Goal: Information Seeking & Learning: Learn about a topic

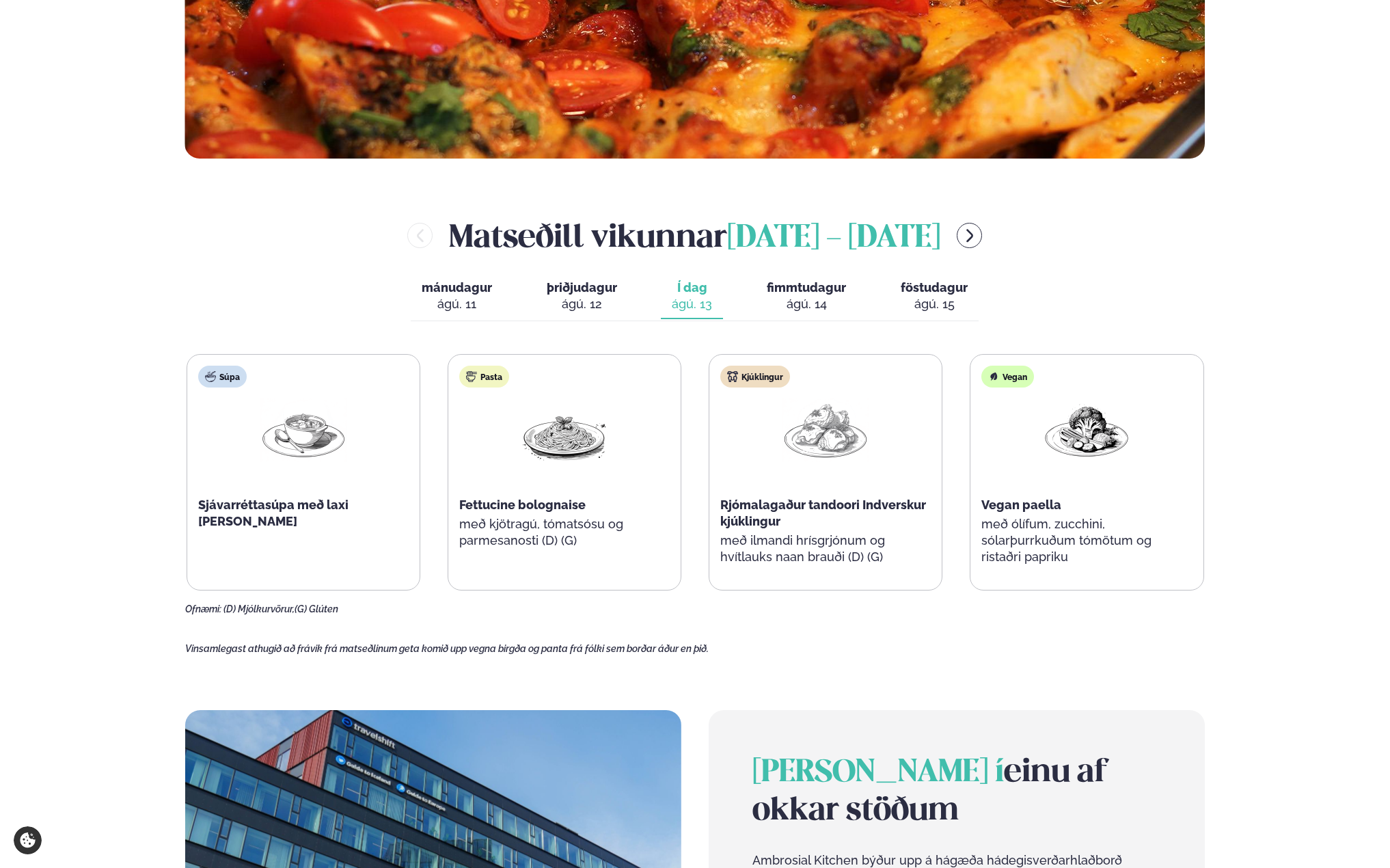
scroll to position [615, 0]
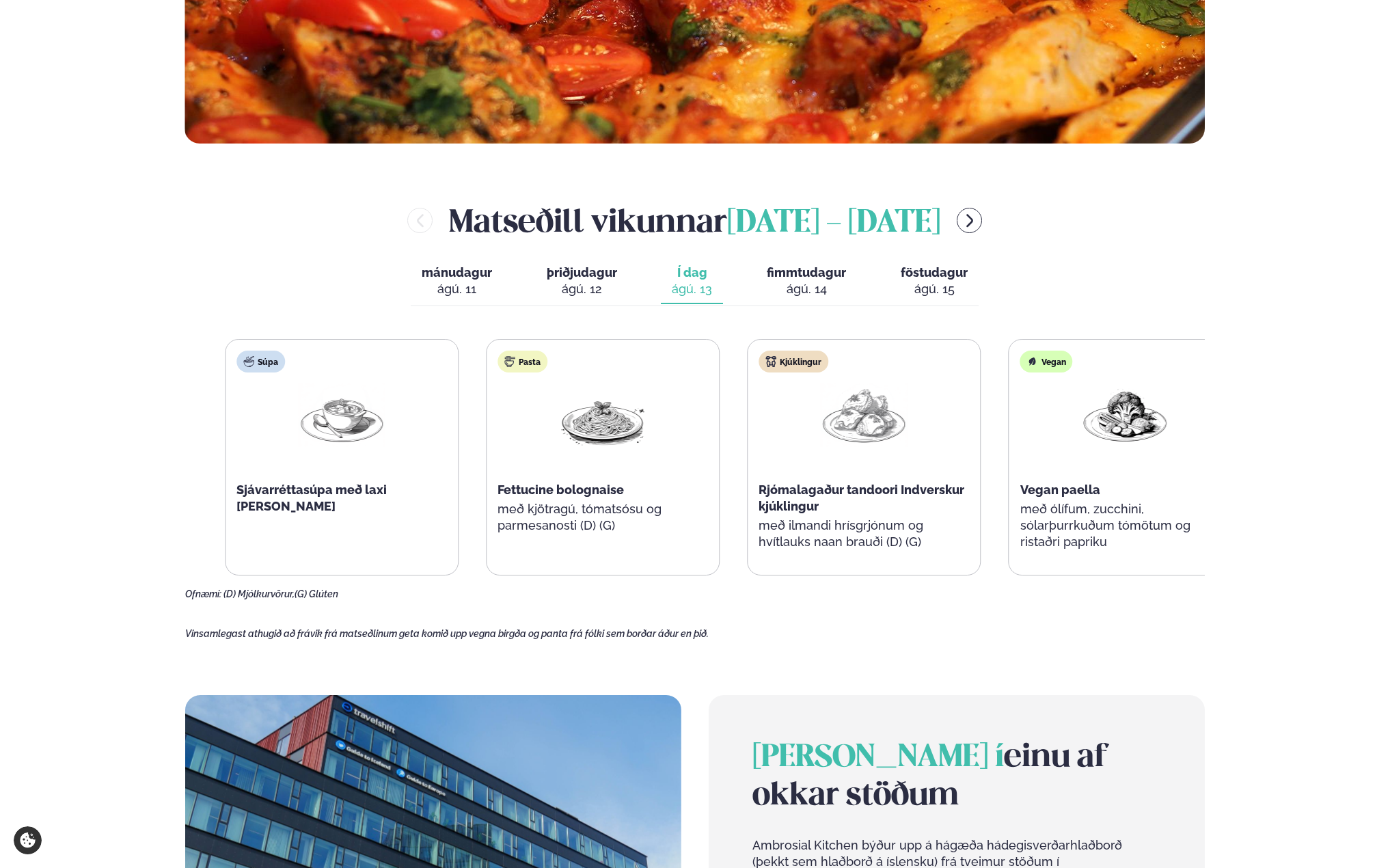
click at [889, 488] on span "Rjómalagaður tandoori Indverskur kjúklingur" at bounding box center [860, 498] width 205 height 31
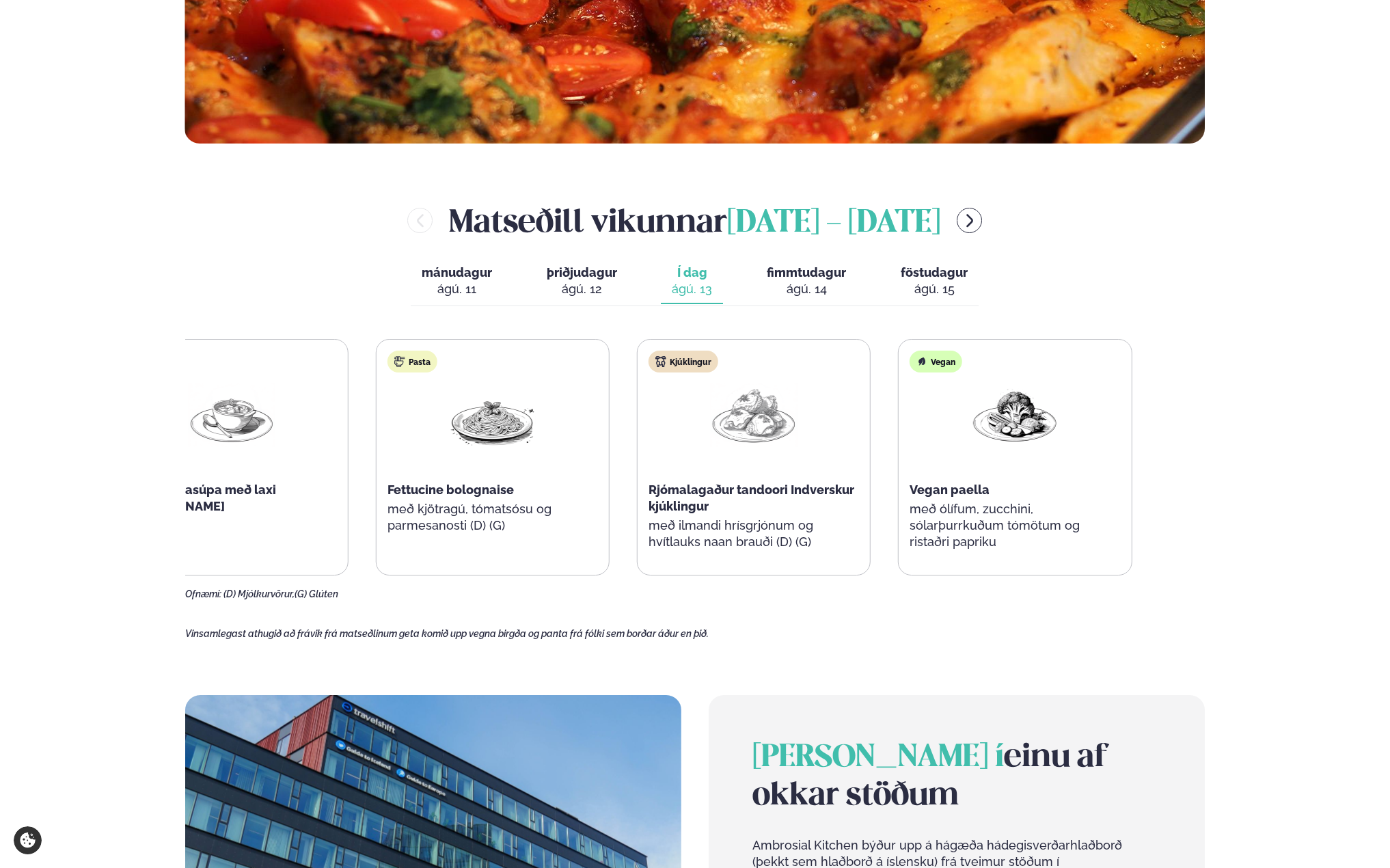
click at [678, 497] on div "Rjómalagaður tandoori Indverskur kjúklingur" at bounding box center [753, 498] width 210 height 33
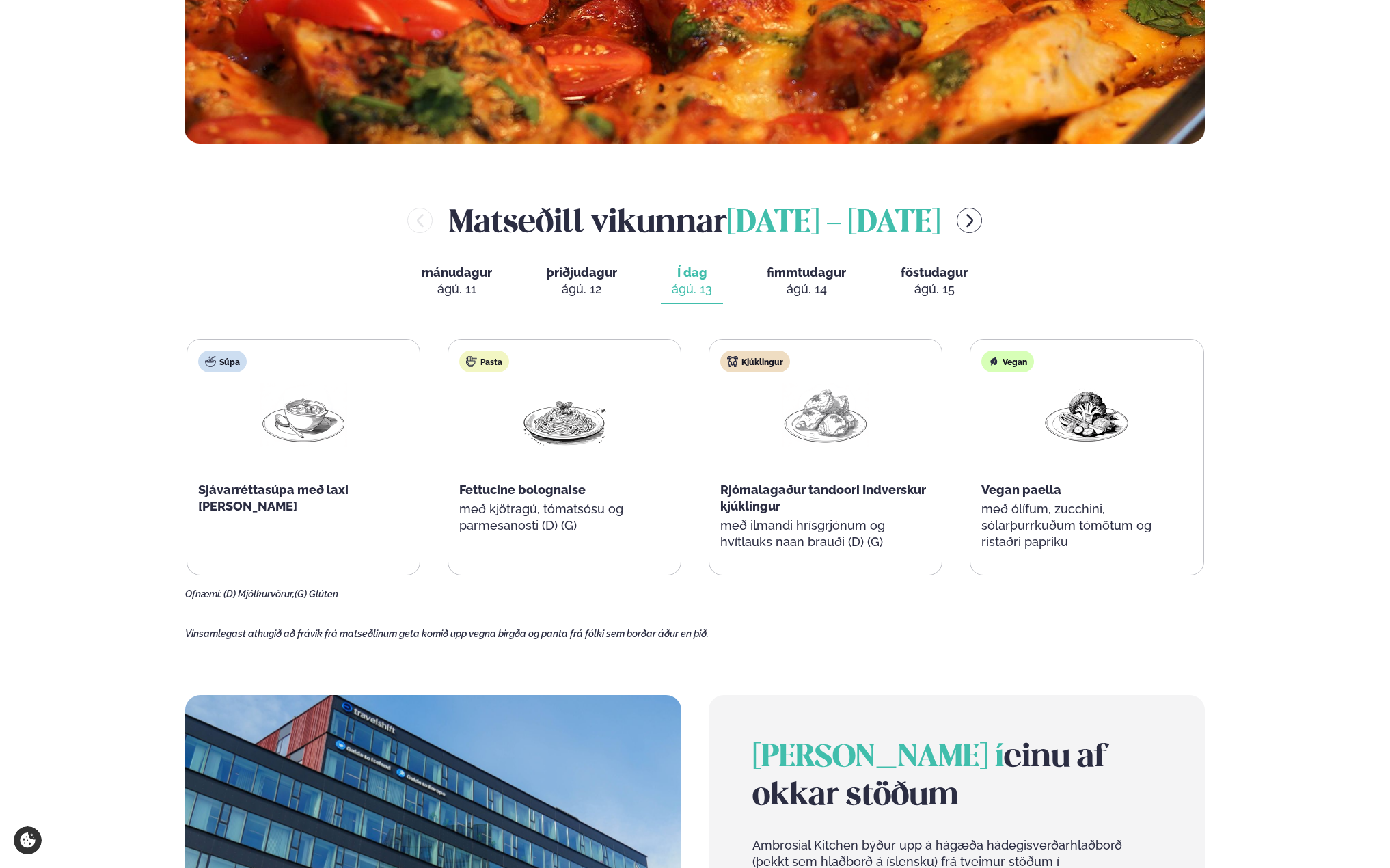
click at [800, 278] on span "fimmtudagur" at bounding box center [806, 271] width 79 height 15
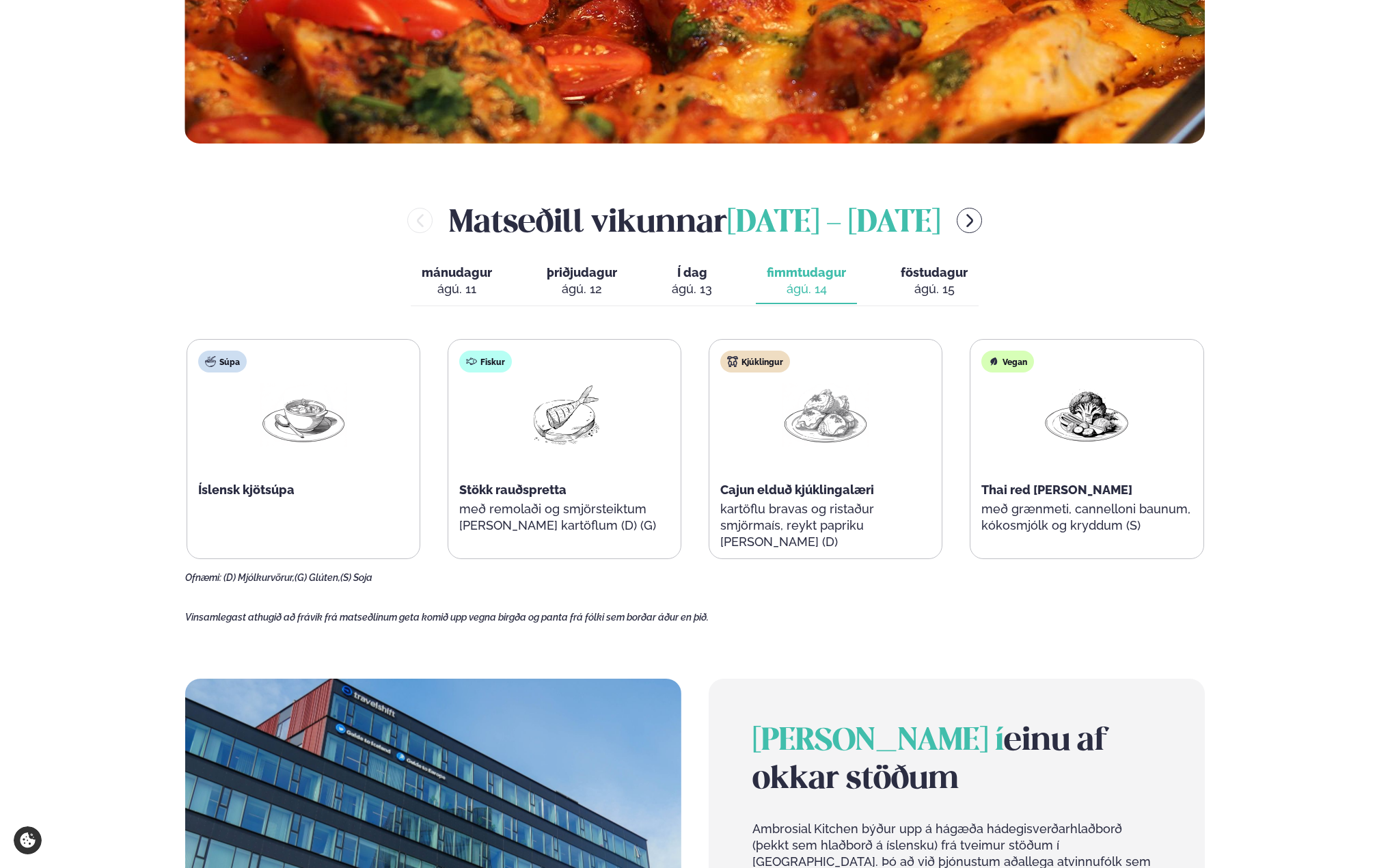
click at [687, 280] on span "Í dag" at bounding box center [691, 272] width 40 height 17
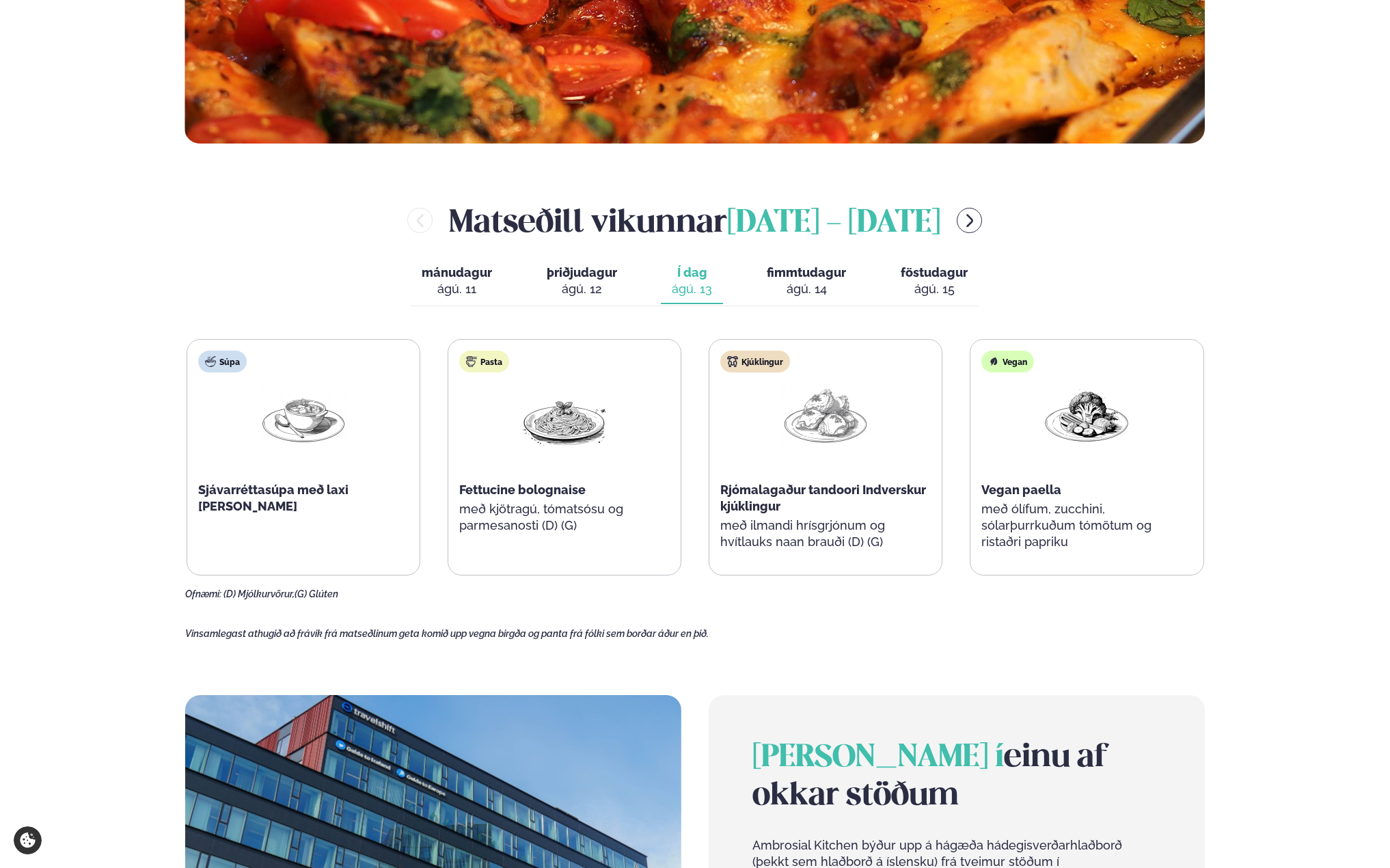
click at [687, 280] on span "Í dag" at bounding box center [691, 272] width 40 height 17
click at [809, 271] on span "fimmtudagur" at bounding box center [806, 271] width 79 height 15
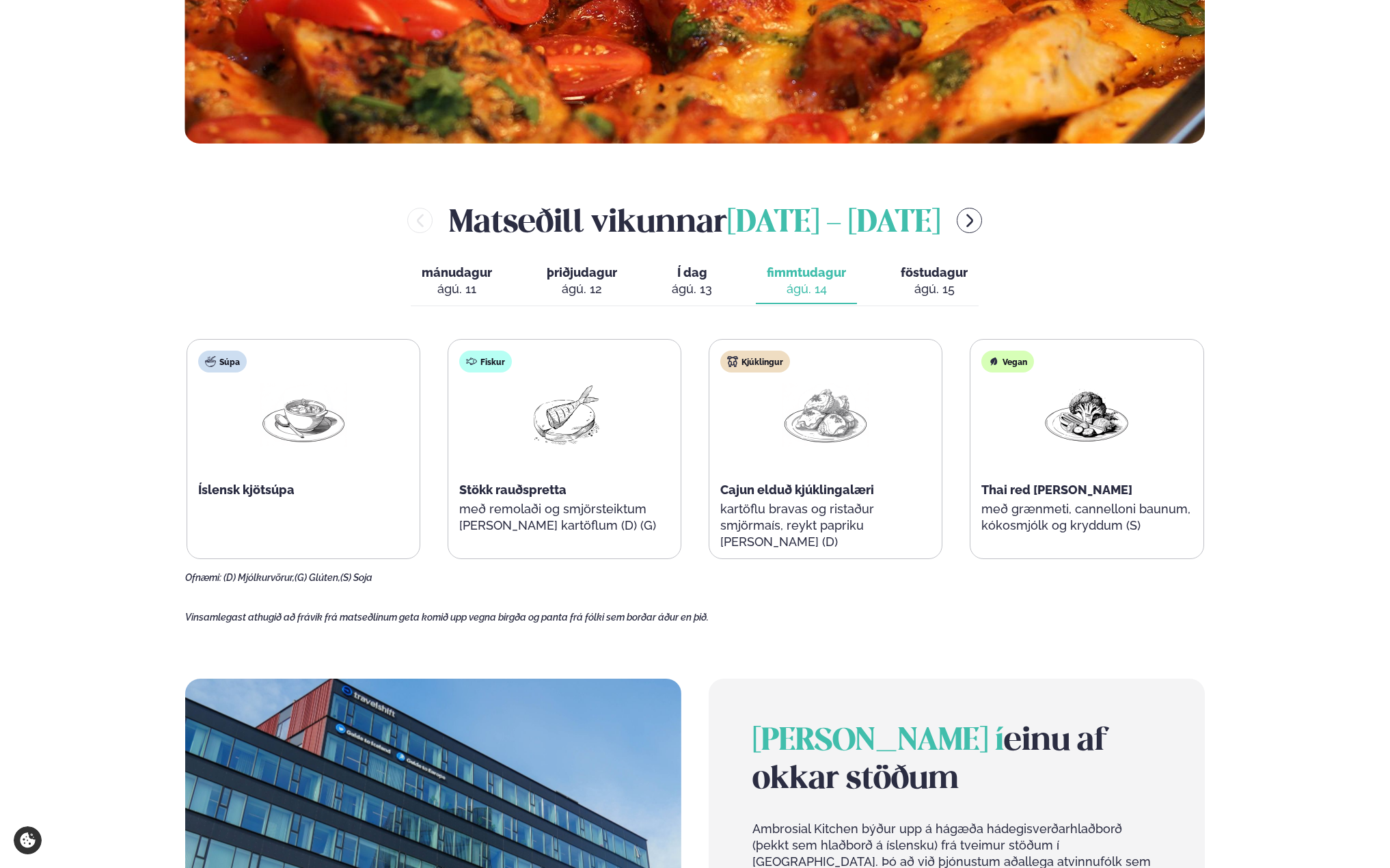
click at [677, 271] on span "Í dag" at bounding box center [691, 272] width 40 height 17
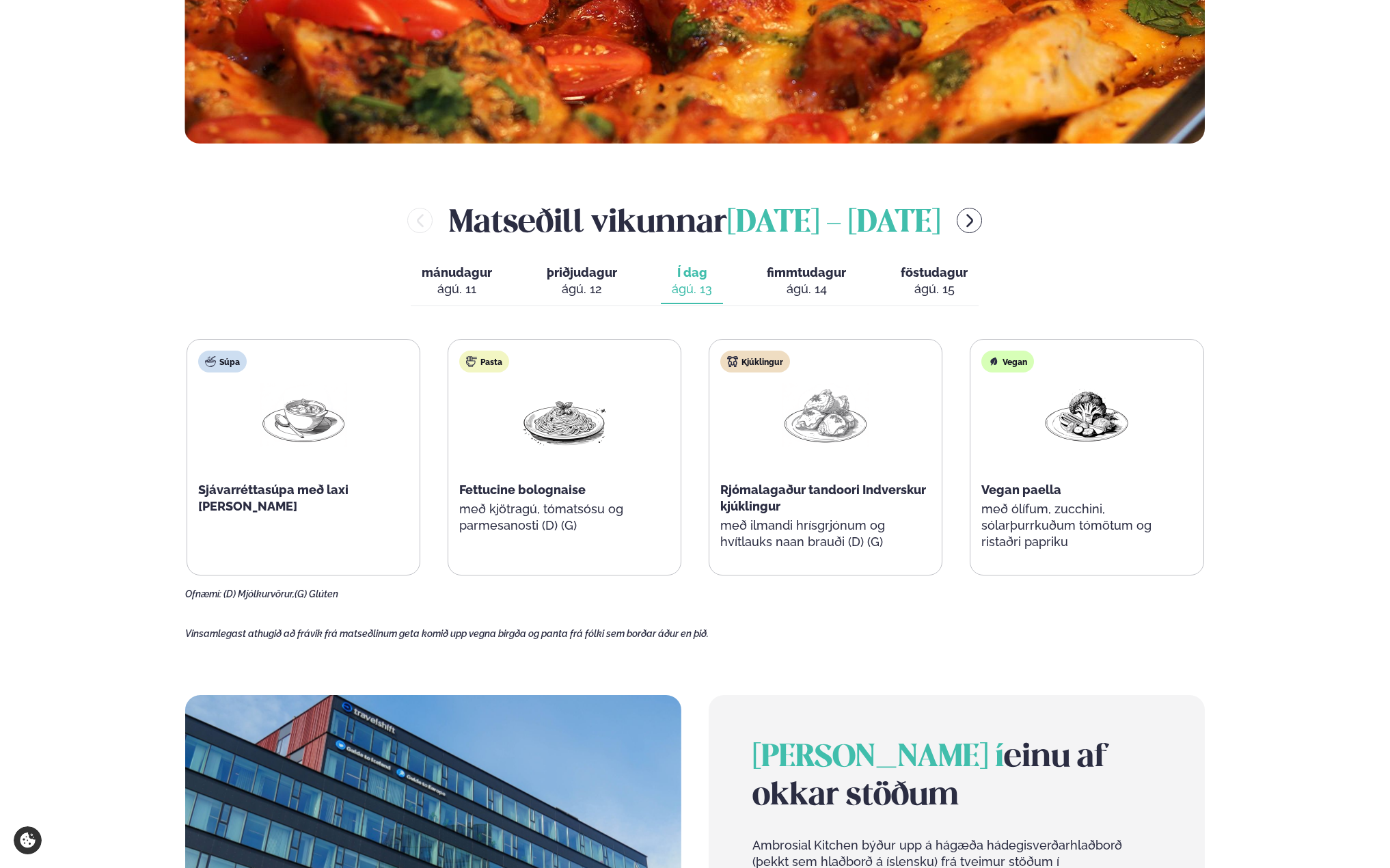
click at [554, 483] on span "Fettucine bolognaise" at bounding box center [523, 489] width 127 height 15
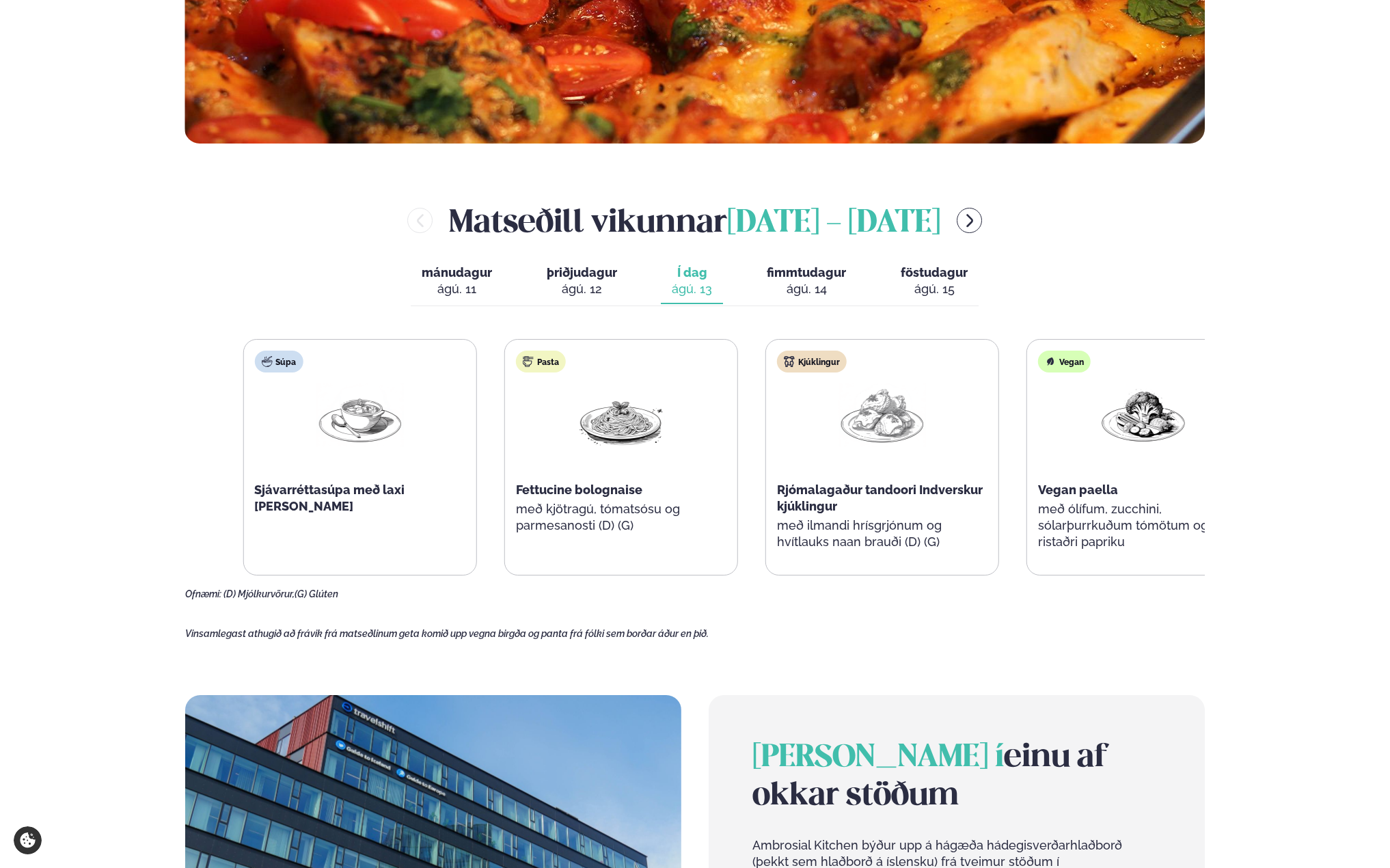
click at [623, 504] on p "með kjötragú, tómatsósu og parmesanosti (D) (G)" at bounding box center [621, 518] width 210 height 33
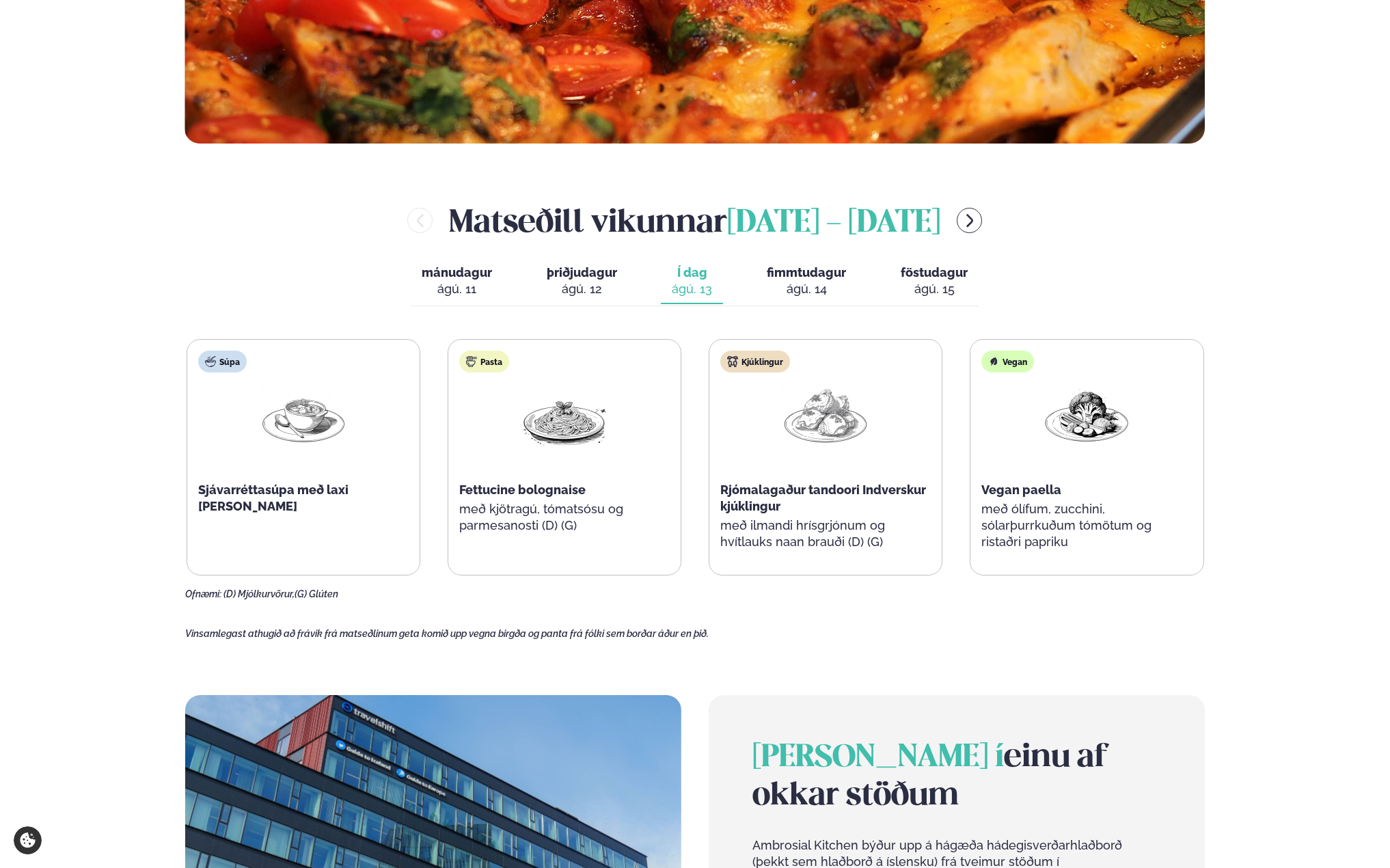
click at [802, 271] on span "fimmtudagur" at bounding box center [806, 271] width 79 height 15
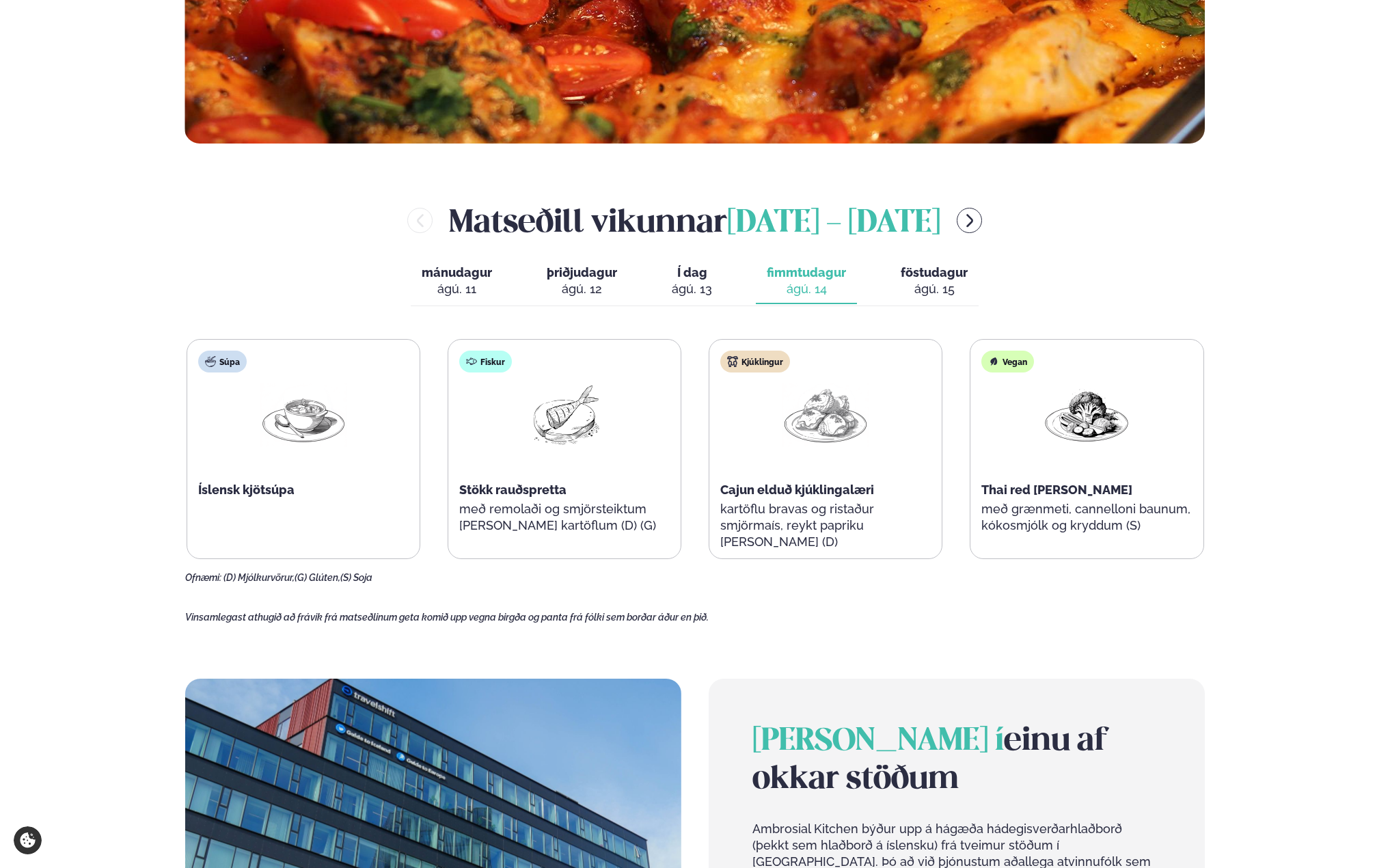
click at [921, 272] on span "föstudagur" at bounding box center [933, 271] width 67 height 15
